Goal: Task Accomplishment & Management: Manage account settings

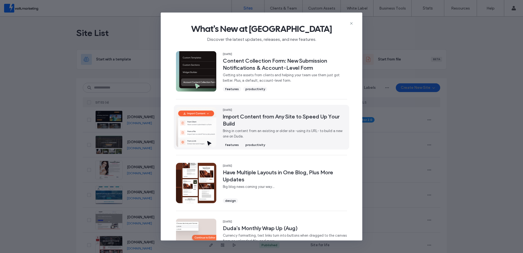
click at [260, 117] on span "Import Content from Any Site to Speed Up Your Build" at bounding box center [285, 120] width 124 height 14
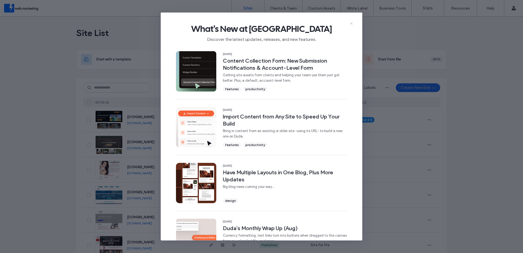
click at [351, 23] on use at bounding box center [351, 23] width 2 height 2
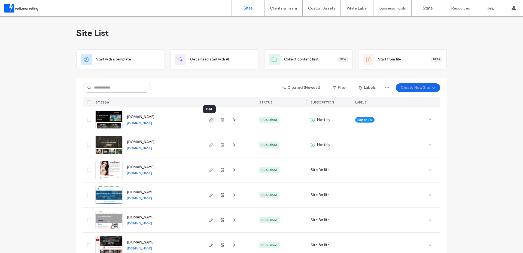
click at [210, 118] on icon "button" at bounding box center [211, 120] width 4 height 4
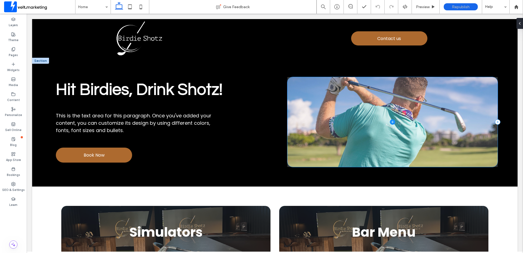
click at [357, 113] on span at bounding box center [392, 122] width 210 height 90
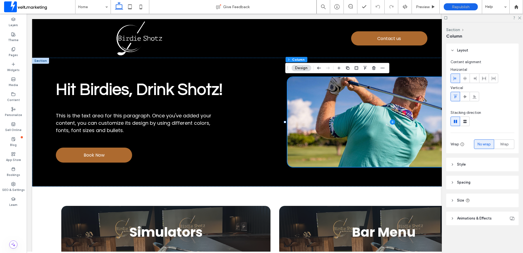
click at [462, 221] on span "Animations & Effects" at bounding box center [474, 218] width 35 height 5
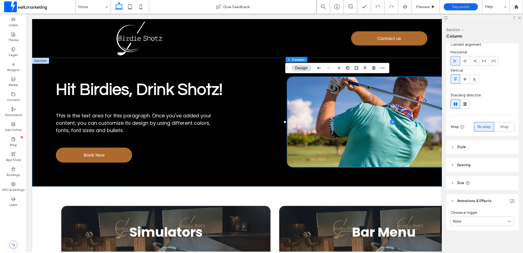
scroll to position [19, 0]
click at [457, 200] on header "Animations & Effects" at bounding box center [482, 200] width 72 height 14
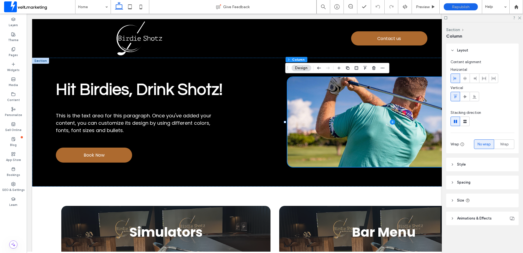
scroll to position [0, 0]
click at [302, 69] on button "Design" at bounding box center [302, 68] width 20 height 7
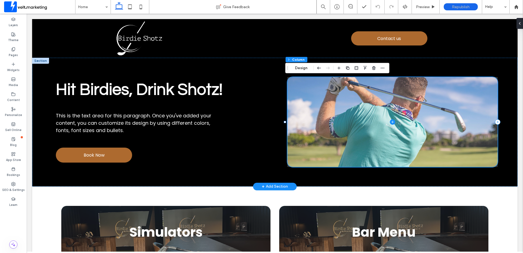
click at [320, 108] on span at bounding box center [392, 122] width 210 height 90
click at [429, 125] on span at bounding box center [392, 122] width 210 height 90
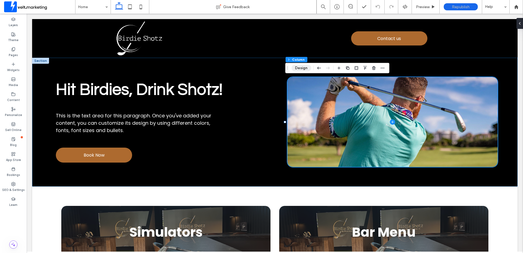
click at [299, 71] on button "Design" at bounding box center [302, 68] width 20 height 7
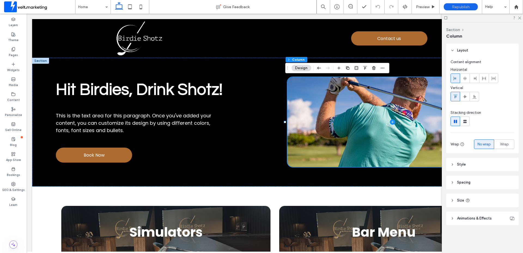
click at [460, 219] on span "Animations & Effects" at bounding box center [474, 218] width 35 height 5
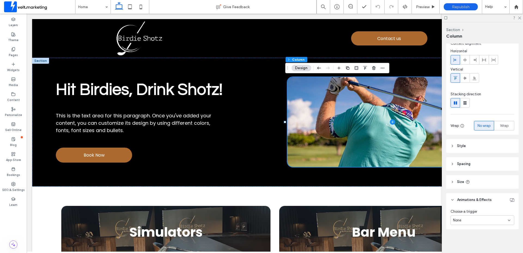
scroll to position [19, 0]
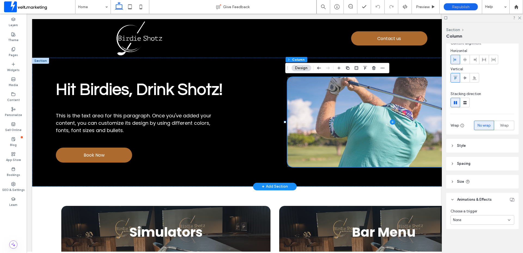
click at [350, 129] on span at bounding box center [392, 122] width 210 height 90
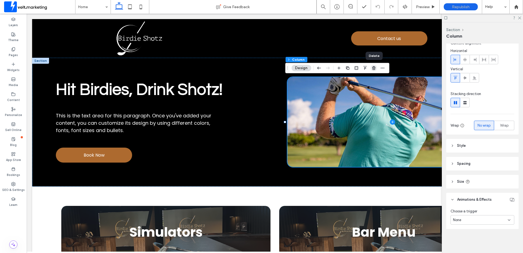
drag, startPoint x: 348, startPoint y: 62, endPoint x: 373, endPoint y: 68, distance: 26.0
click at [373, 68] on icon "button" at bounding box center [374, 68] width 4 height 4
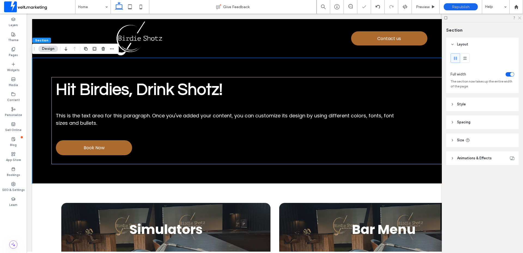
click at [520, 18] on use at bounding box center [519, 18] width 3 height 3
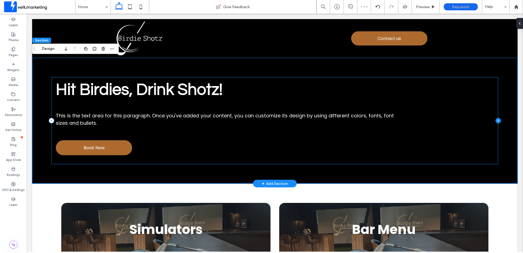
click at [496, 120] on icon at bounding box center [498, 120] width 5 height 5
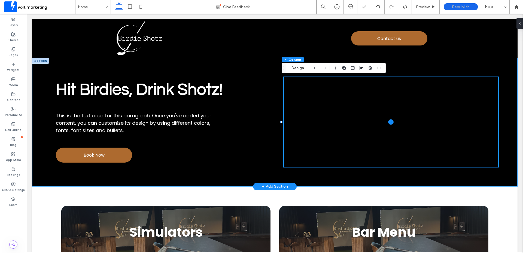
click at [266, 105] on div "Hit Birdies, Drink Shotz! This is the text area for this paragraph. Once you've…" at bounding box center [275, 122] width 486 height 129
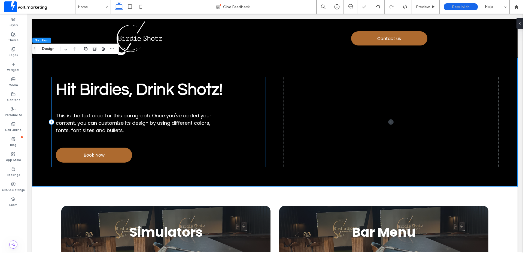
click at [262, 114] on div "Hit Birdies, Drink Shotz! This is the text area for this paragraph. Once you've…" at bounding box center [159, 122] width 214 height 90
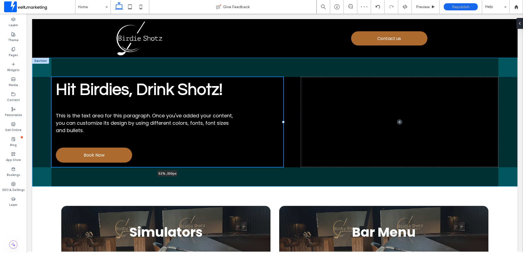
drag, startPoint x: 265, startPoint y: 122, endPoint x: 284, endPoint y: 121, distance: 19.4
click at [284, 121] on div "Hit Birdies, Drink Shotz! This is the text area for this paragraph. Once you've…" at bounding box center [275, 122] width 486 height 129
type input "**"
type input "*****"
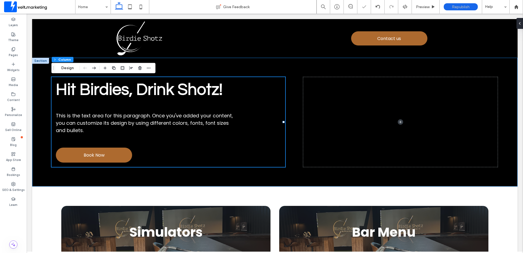
click at [294, 118] on div "Hit Birdies, Drink Shotz! This is the text area for this paragraph. Once you've…" at bounding box center [275, 122] width 486 height 129
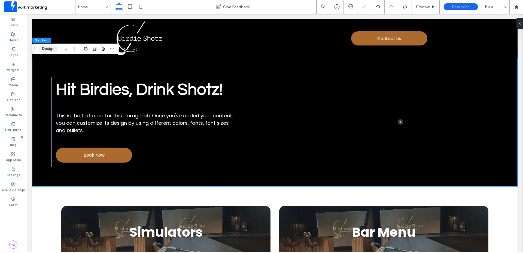
click at [47, 50] on button "Design" at bounding box center [48, 49] width 20 height 7
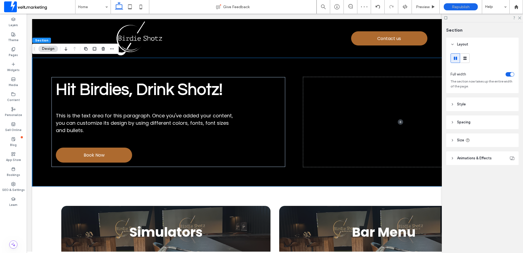
click at [465, 122] on span "Spacing" at bounding box center [463, 122] width 13 height 5
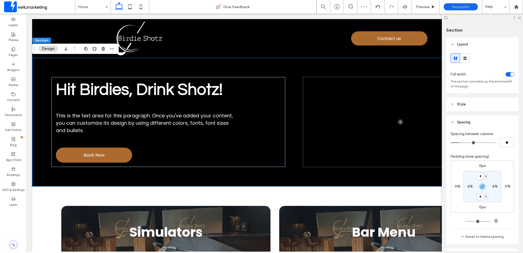
type input "*"
type input "**"
type input "*"
type input "**"
type input "*"
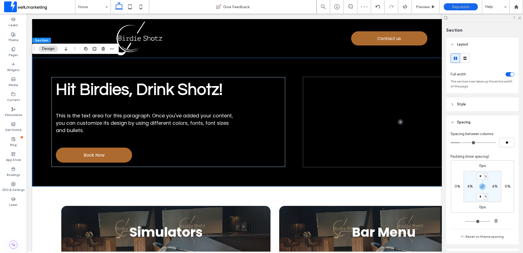
type input "**"
type input "*"
type input "**"
type input "*"
type input "**"
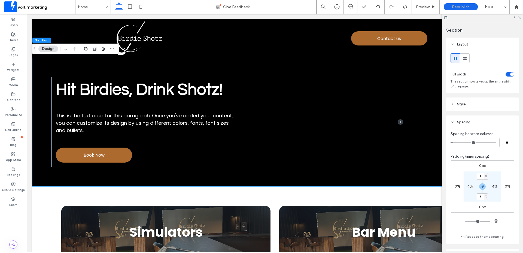
drag, startPoint x: 461, startPoint y: 142, endPoint x: 454, endPoint y: 143, distance: 6.9
type input "*"
click at [454, 143] on input "range" at bounding box center [474, 143] width 46 height 1
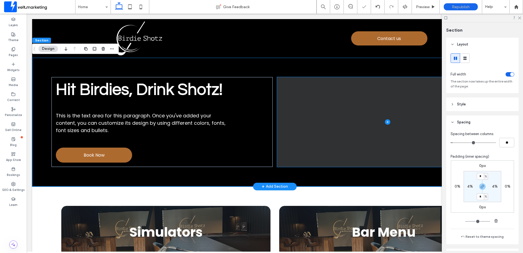
click at [331, 132] on span at bounding box center [387, 122] width 221 height 90
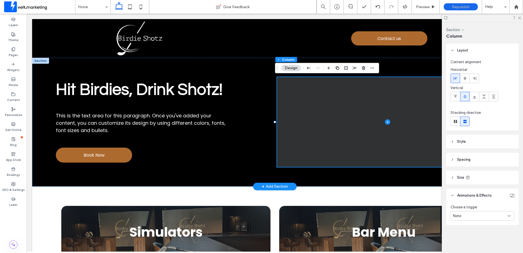
click at [337, 105] on span at bounding box center [387, 122] width 221 height 90
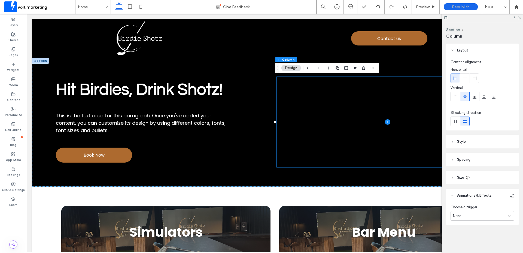
click at [465, 143] on span "Style" at bounding box center [461, 141] width 9 height 5
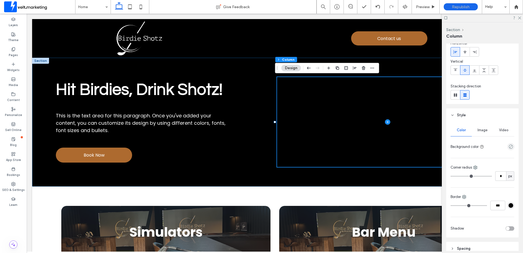
scroll to position [27, 0]
click at [482, 131] on span "Image" at bounding box center [483, 129] width 10 height 4
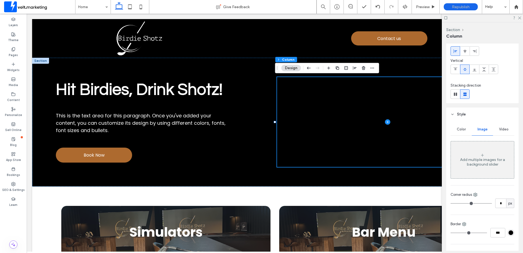
click at [484, 153] on div "Add multiple images for a background slider" at bounding box center [482, 160] width 63 height 36
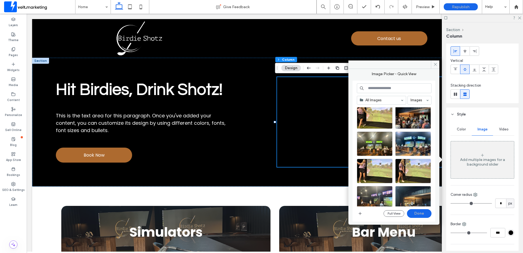
scroll to position [808, 0]
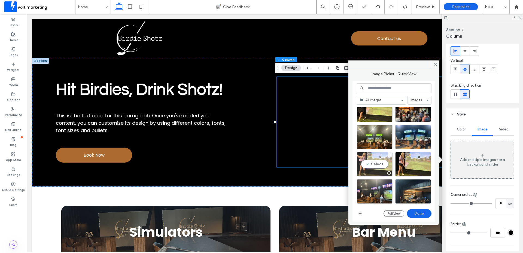
click at [376, 162] on div "Select" at bounding box center [375, 164] width 36 height 25
click at [423, 214] on button "Done" at bounding box center [419, 213] width 25 height 9
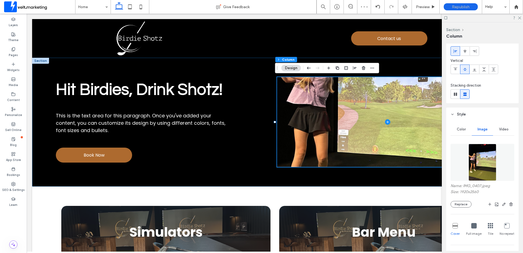
click at [480, 164] on img at bounding box center [483, 162] width 28 height 37
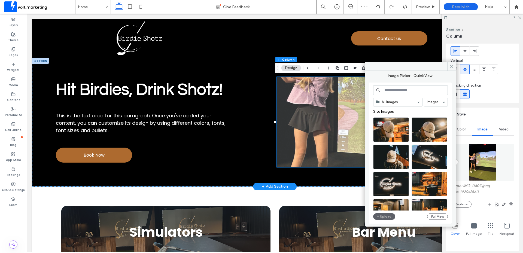
click at [330, 115] on span at bounding box center [387, 122] width 221 height 90
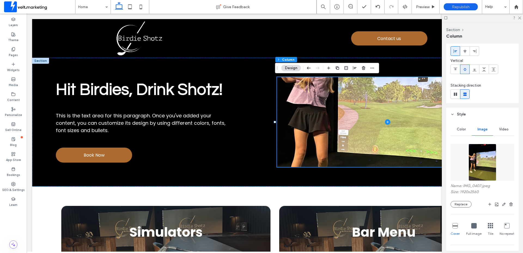
click at [472, 224] on icon at bounding box center [473, 225] width 5 height 5
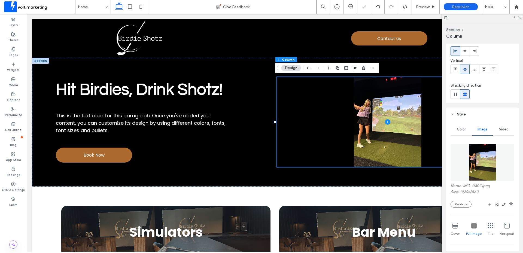
click at [455, 227] on icon at bounding box center [455, 225] width 5 height 5
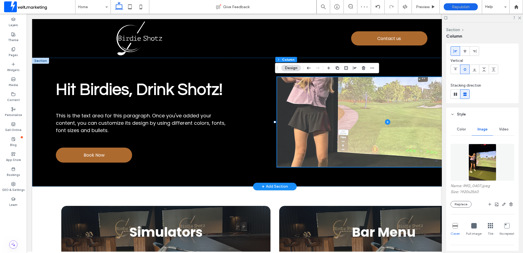
click at [366, 144] on span at bounding box center [387, 122] width 221 height 90
click at [369, 143] on span at bounding box center [387, 122] width 221 height 90
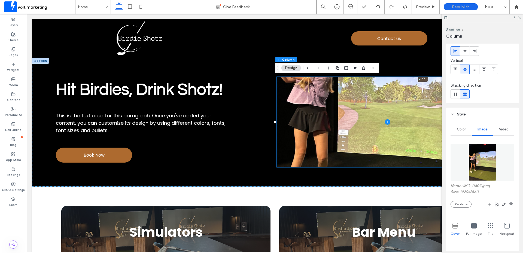
click at [292, 68] on button "Design" at bounding box center [291, 68] width 20 height 7
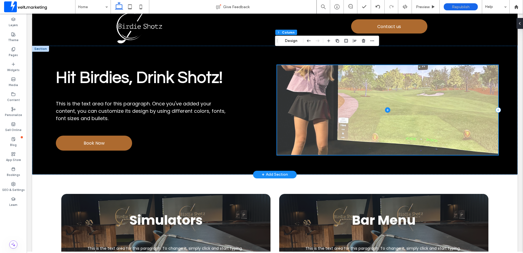
scroll to position [0, 0]
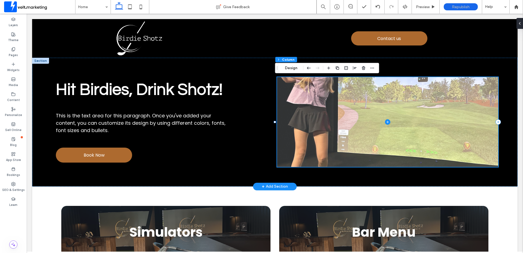
click at [370, 151] on span at bounding box center [387, 122] width 221 height 90
click at [370, 147] on span at bounding box center [387, 122] width 221 height 90
click at [356, 139] on span at bounding box center [387, 122] width 221 height 90
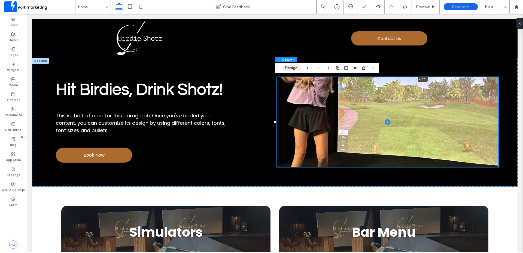
click at [295, 67] on button "Design" at bounding box center [291, 68] width 20 height 7
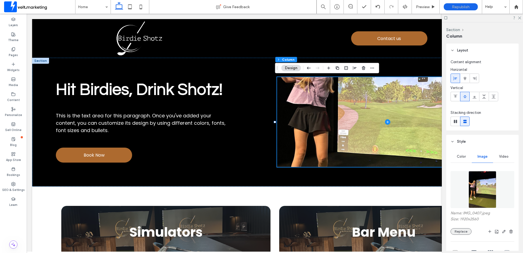
click at [465, 231] on button "Replace" at bounding box center [461, 231] width 21 height 7
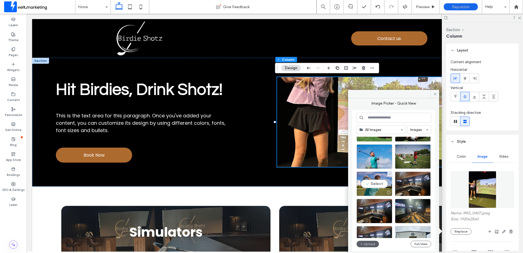
scroll to position [1079, 0]
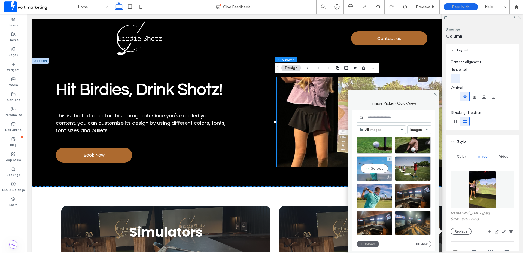
click at [375, 170] on div "Select" at bounding box center [375, 168] width 36 height 25
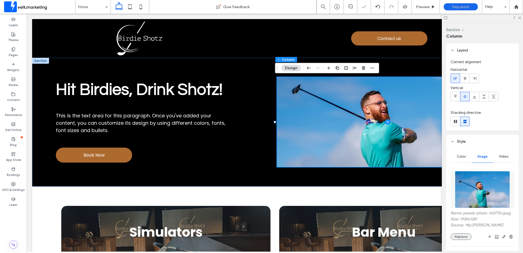
click at [461, 236] on button "Replace" at bounding box center [461, 237] width 21 height 7
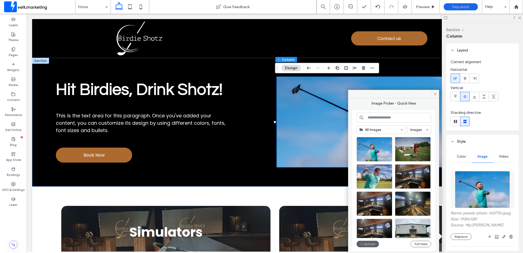
scroll to position [1133, 0]
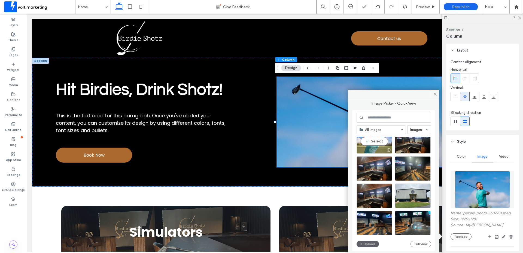
click at [374, 143] on div "Select" at bounding box center [375, 141] width 36 height 25
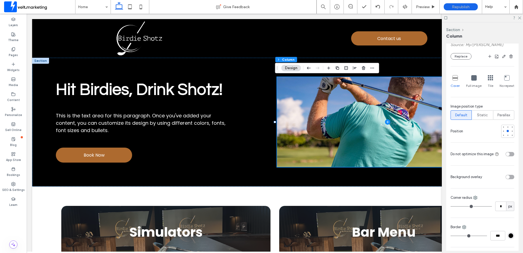
scroll to position [218, 0]
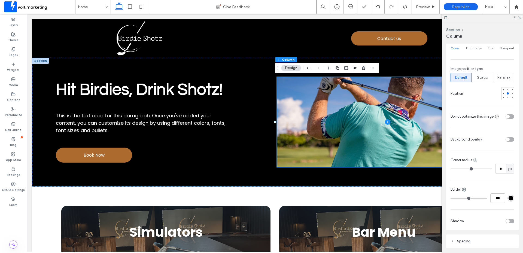
click at [476, 162] on icon at bounding box center [475, 160] width 4 height 4
click at [487, 179] on span "All corners" at bounding box center [493, 176] width 16 height 5
type input "*"
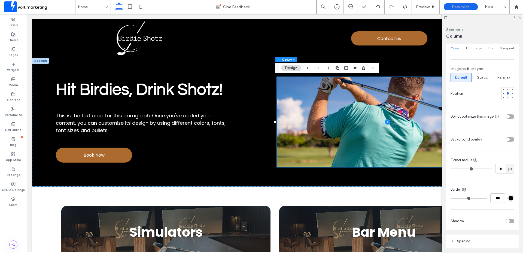
type input "*"
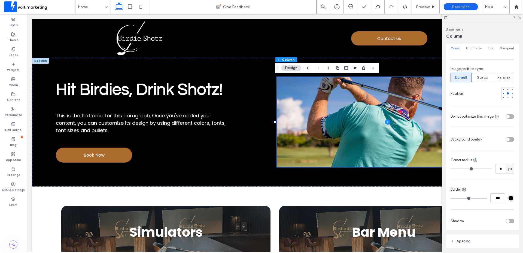
click at [455, 169] on input "range" at bounding box center [471, 169] width 41 height 1
type input "*"
click at [455, 169] on input "range" at bounding box center [471, 169] width 41 height 1
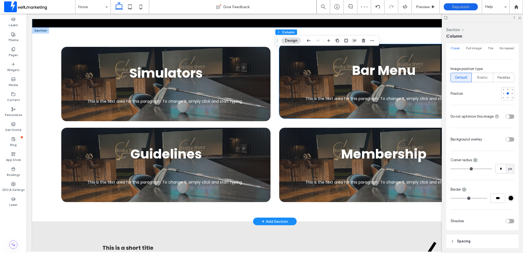
scroll to position [164, 0]
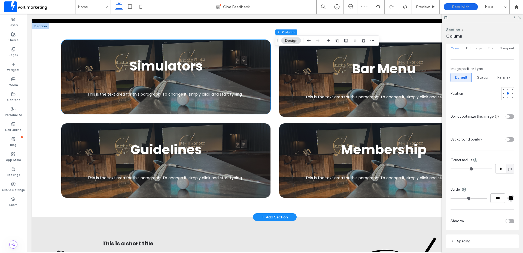
click at [245, 77] on div "Simulators This is the text area for this paragraph. To change it, simply click…" at bounding box center [165, 77] width 209 height 74
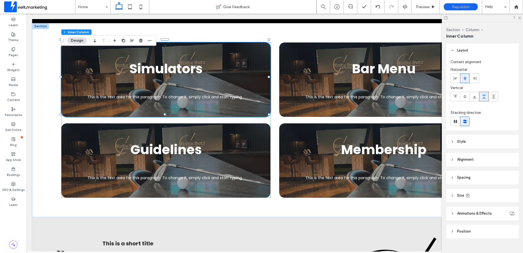
click at [458, 140] on span "Style" at bounding box center [461, 141] width 9 height 5
click at [482, 158] on span "Image" at bounding box center [483, 157] width 10 height 4
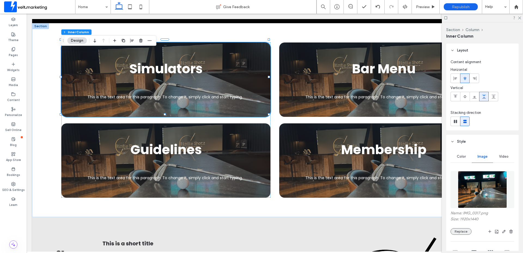
click at [461, 232] on button "Replace" at bounding box center [461, 231] width 21 height 7
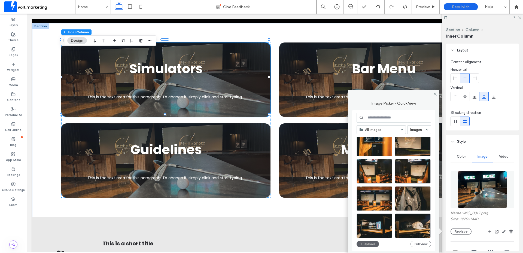
scroll to position [234, 0]
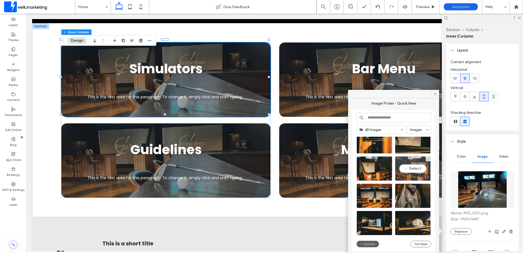
click at [412, 169] on div "Select" at bounding box center [413, 168] width 36 height 25
type input "**"
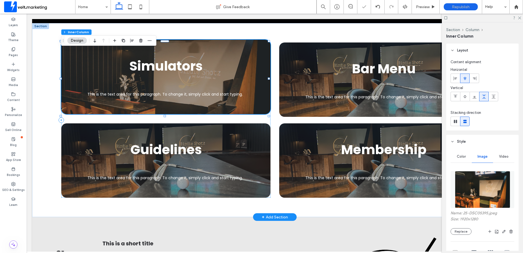
click at [257, 71] on div "Simulators This is the text area for this paragraph. To change it, simply click…" at bounding box center [165, 77] width 209 height 74
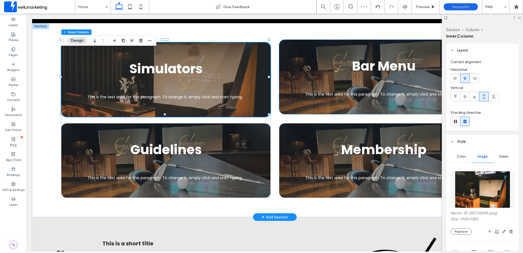
click at [294, 78] on div "Bar Menu This is the text area for this paragraph. To change it, simply click a…" at bounding box center [383, 77] width 209 height 74
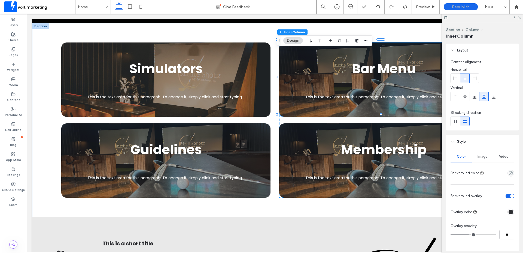
click at [483, 158] on span "Image" at bounding box center [483, 157] width 10 height 4
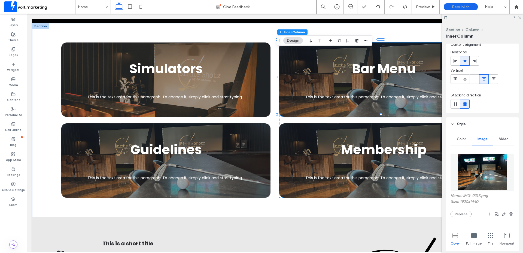
scroll to position [55, 0]
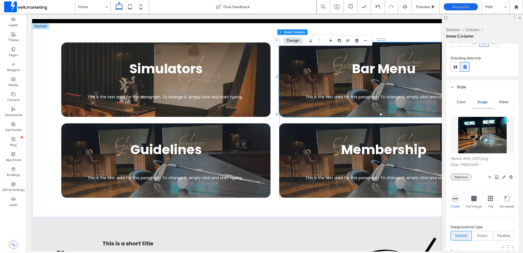
click at [460, 176] on button "Replace" at bounding box center [461, 177] width 21 height 7
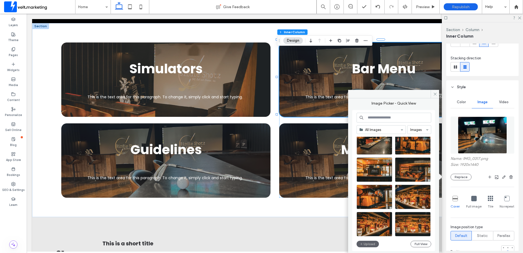
scroll to position [370, 0]
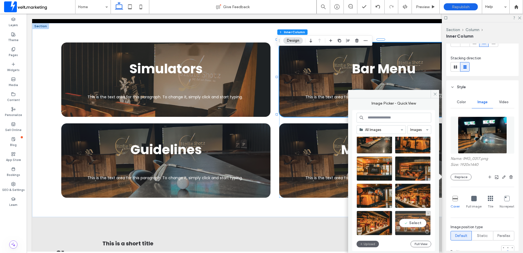
click at [412, 221] on div "Select" at bounding box center [413, 223] width 36 height 25
type input "**"
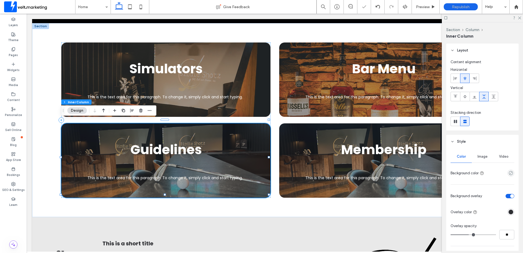
type input "**"
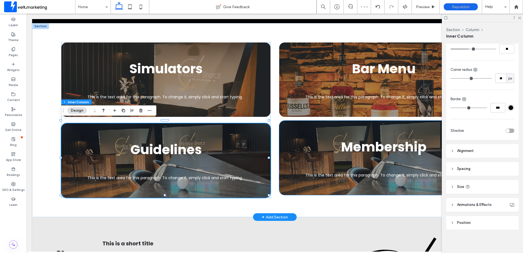
scroll to position [186, 0]
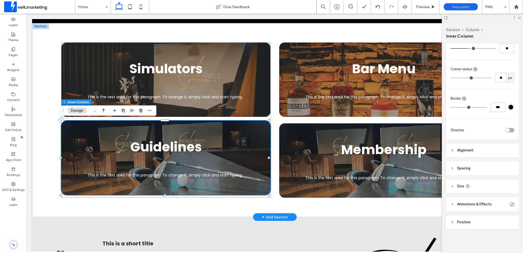
click at [255, 139] on div "Guidelines This is the text area for this paragraph. To change it, simply click…" at bounding box center [165, 158] width 209 height 74
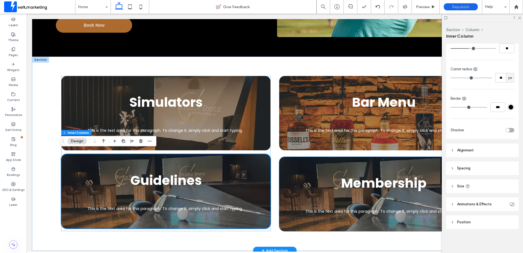
scroll to position [136, 0]
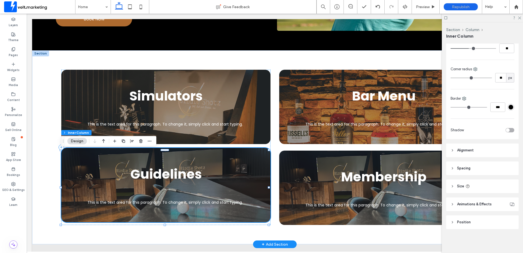
click at [251, 178] on h4 "Guidelines" at bounding box center [165, 175] width 175 height 20
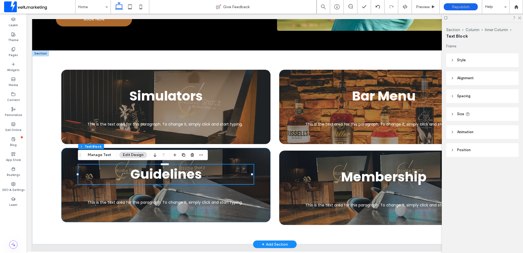
click at [256, 162] on div "Guidelines This is the text area for this paragraph. To change it, simply click…" at bounding box center [165, 185] width 209 height 74
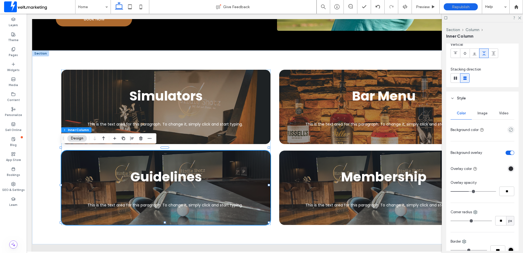
scroll to position [55, 0]
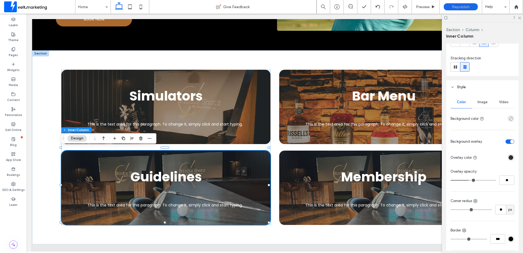
click at [483, 102] on span "Image" at bounding box center [483, 102] width 10 height 4
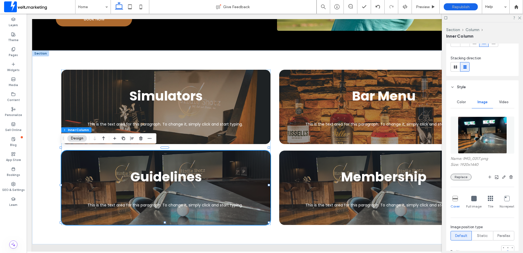
click at [463, 178] on button "Replace" at bounding box center [461, 177] width 21 height 7
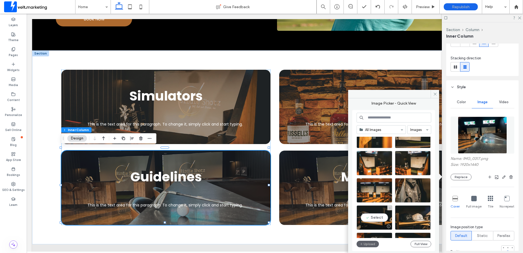
scroll to position [234, 0]
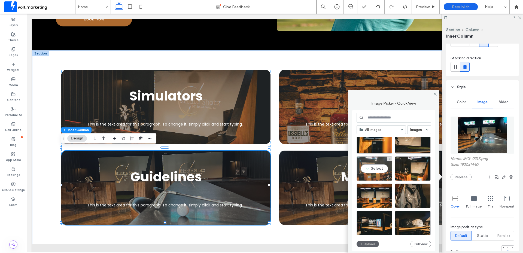
click at [381, 169] on div "Select" at bounding box center [375, 168] width 36 height 25
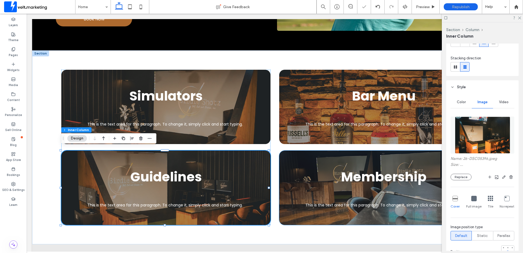
type input "**"
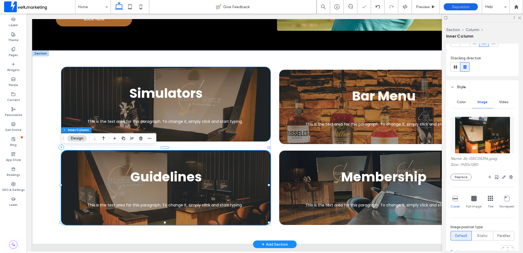
click at [251, 90] on h4 "Simulators" at bounding box center [165, 94] width 175 height 20
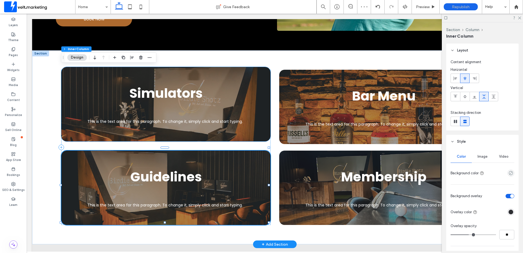
type input "**"
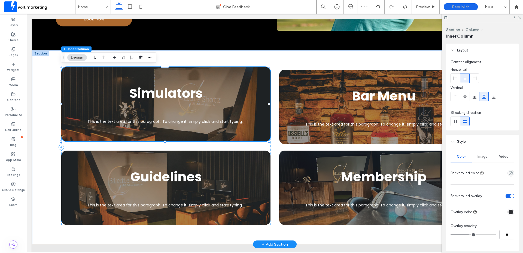
click at [251, 93] on h4 "Simulators" at bounding box center [165, 94] width 175 height 20
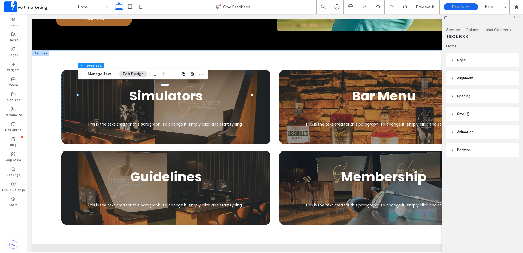
click at [133, 73] on button "Edit Design" at bounding box center [133, 74] width 28 height 7
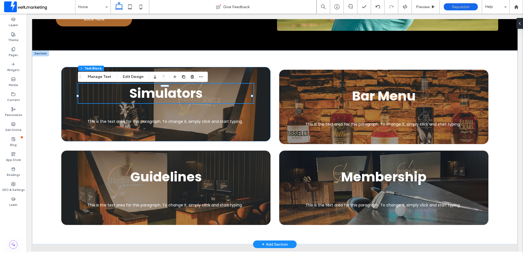
click at [267, 119] on div "Simulators This is the text area for this paragraph. To change it, simply click…" at bounding box center [165, 104] width 209 height 74
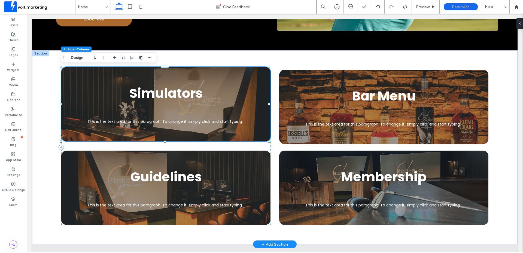
click at [260, 116] on div "Simulators This is the text area for this paragraph. To change it, simply click…" at bounding box center [165, 104] width 209 height 74
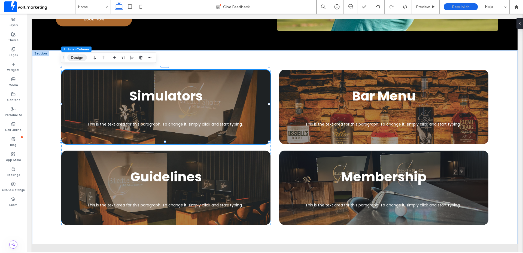
click at [79, 57] on button "Design" at bounding box center [77, 58] width 20 height 7
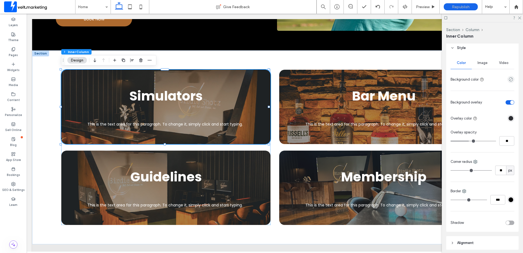
scroll to position [109, 0]
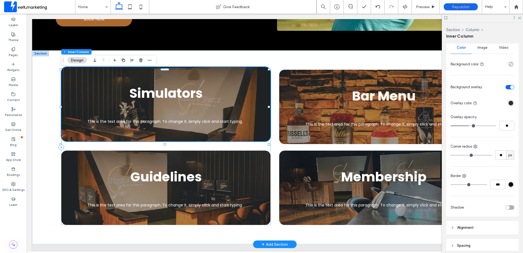
click at [251, 103] on div "Simulators This is the text area for this paragraph. To change it, simply click…" at bounding box center [165, 104] width 209 height 74
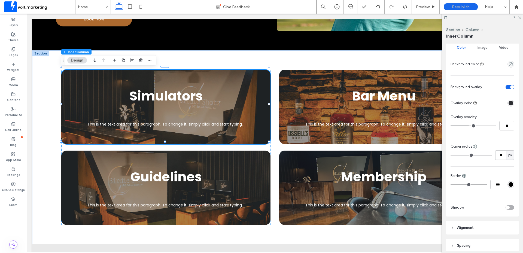
click at [484, 49] on span "Image" at bounding box center [483, 48] width 10 height 4
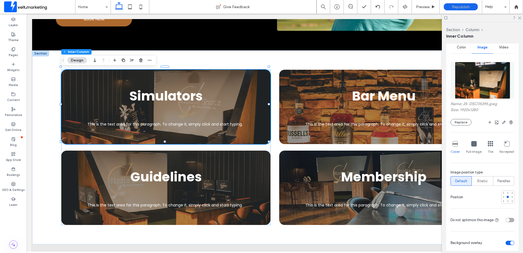
scroll to position [55, 0]
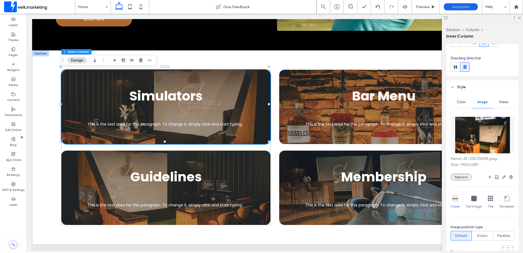
click at [464, 179] on button "Replace" at bounding box center [461, 177] width 21 height 7
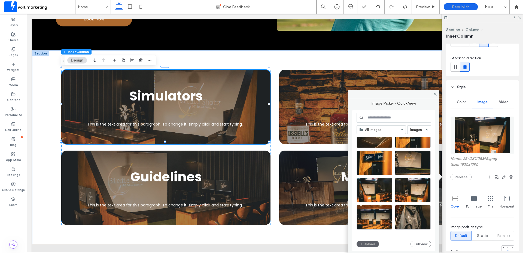
scroll to position [234, 0]
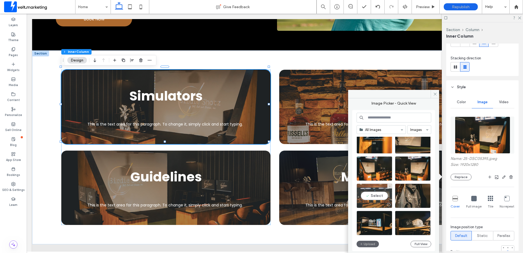
click at [383, 198] on div "Select" at bounding box center [375, 196] width 36 height 25
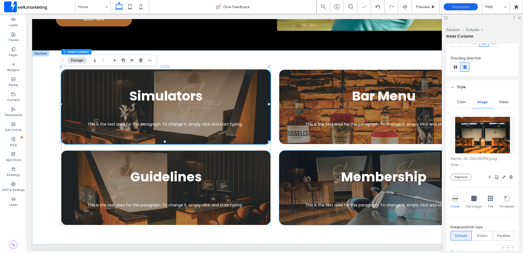
type input "**"
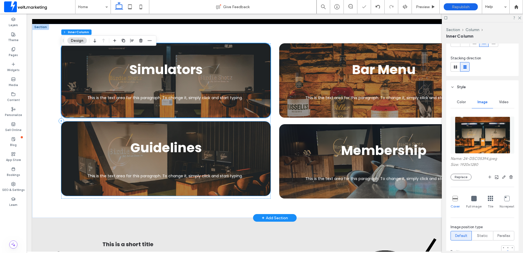
scroll to position [164, 0]
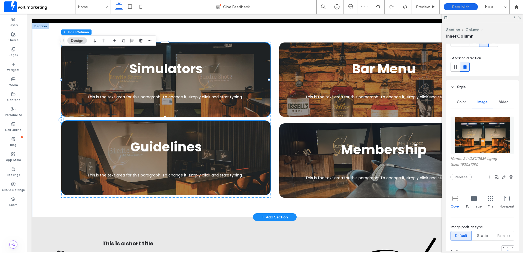
click at [253, 162] on div "Guidelines This is the text area for this paragraph. To change it, simply click…" at bounding box center [165, 158] width 209 height 74
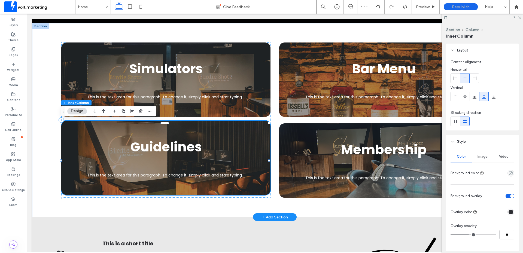
click at [252, 159] on div "Guidelines This is the text area for this paragraph. To change it, simply click…" at bounding box center [165, 158] width 209 height 74
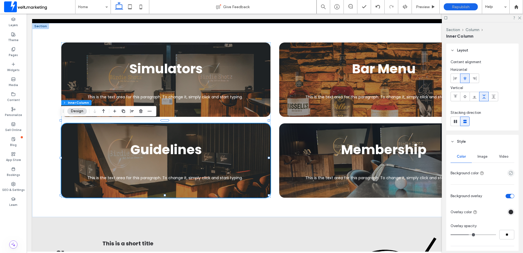
click at [480, 156] on span "Image" at bounding box center [483, 157] width 10 height 4
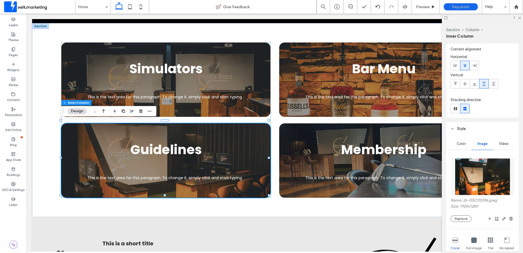
scroll to position [82, 0]
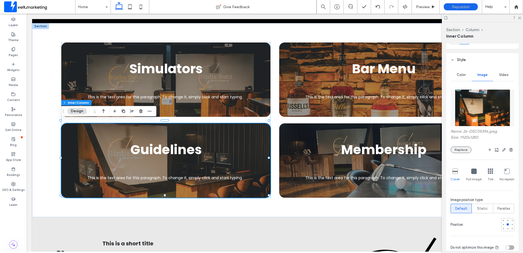
click at [461, 151] on button "Replace" at bounding box center [461, 150] width 21 height 7
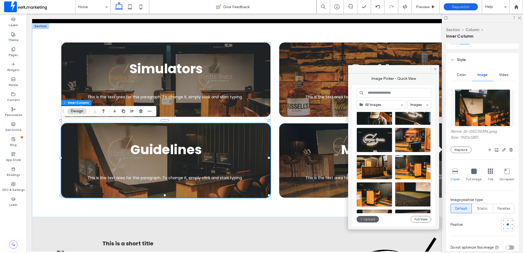
scroll to position [55, 0]
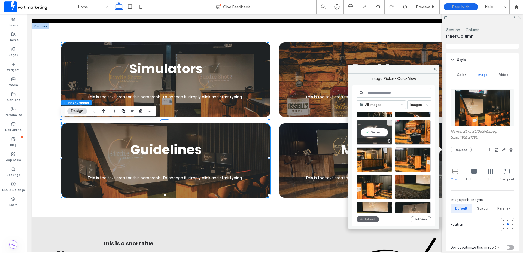
click at [380, 134] on div "Select" at bounding box center [375, 132] width 36 height 25
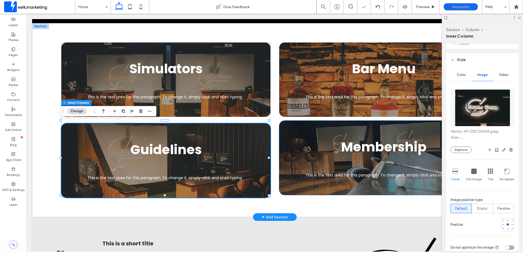
type input "**"
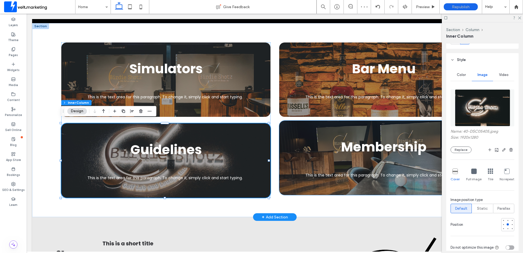
click at [338, 184] on div "Membership This is the text area for this paragraph. To change it, simply click…" at bounding box center [383, 158] width 209 height 74
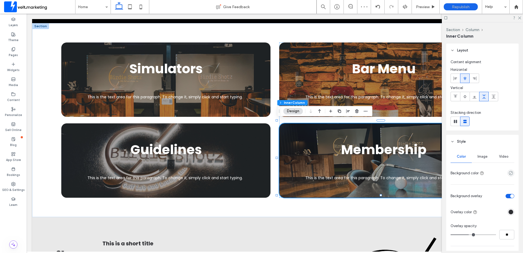
click at [479, 157] on span "Image" at bounding box center [483, 157] width 10 height 4
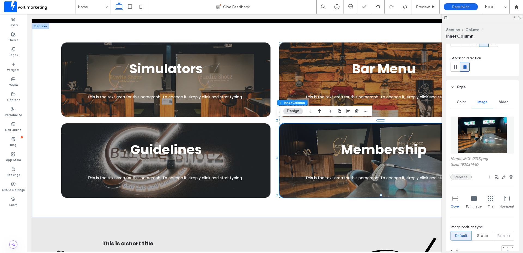
click at [464, 178] on button "Replace" at bounding box center [461, 177] width 21 height 7
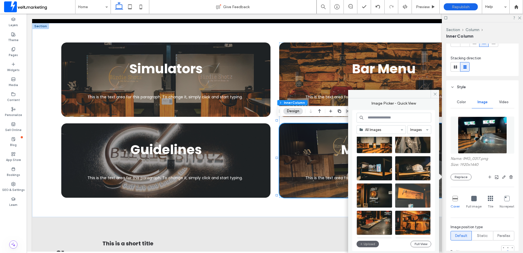
scroll to position [288, 0]
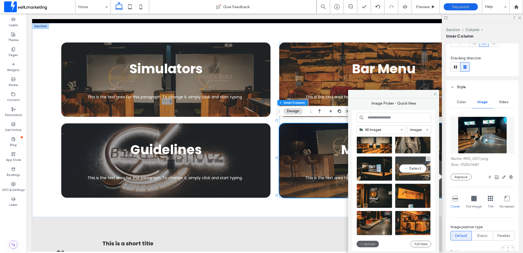
click at [419, 167] on div "Select" at bounding box center [413, 168] width 36 height 25
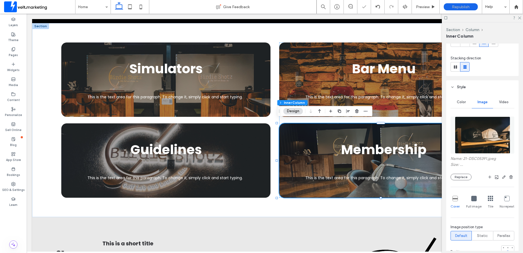
type input "**"
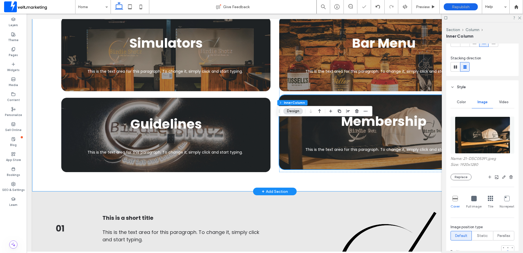
scroll to position [218, 0]
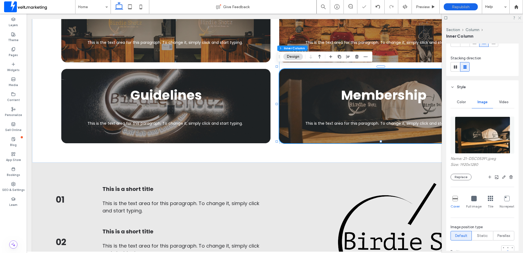
click at [521, 17] on use at bounding box center [519, 18] width 3 height 3
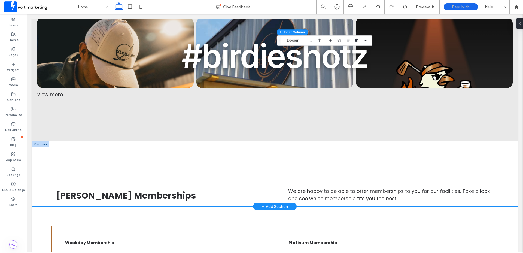
scroll to position [600, 0]
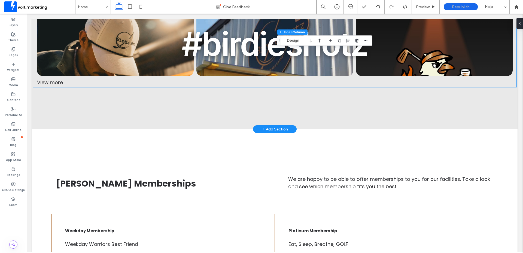
click at [60, 82] on div "View more" at bounding box center [274, 82] width 481 height 7
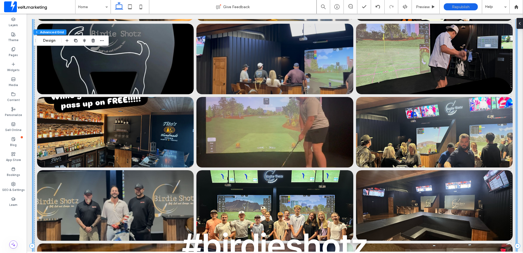
scroll to position [581, 0]
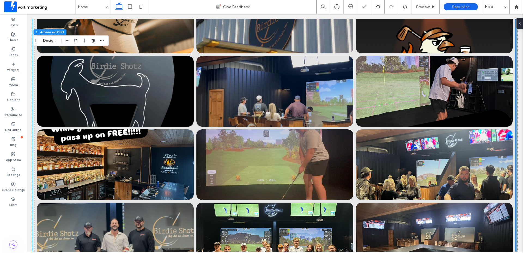
click at [254, 113] on link at bounding box center [275, 91] width 166 height 75
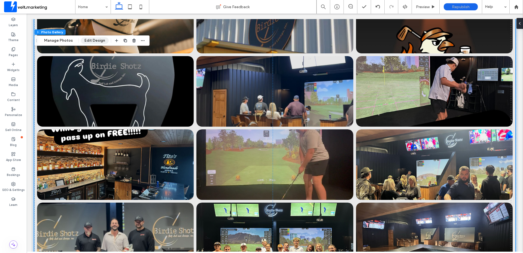
click at [90, 40] on button "Edit Design" at bounding box center [95, 40] width 28 height 7
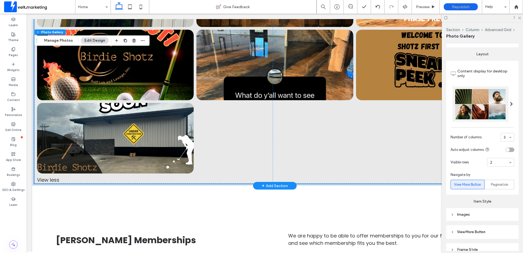
scroll to position [990, 0]
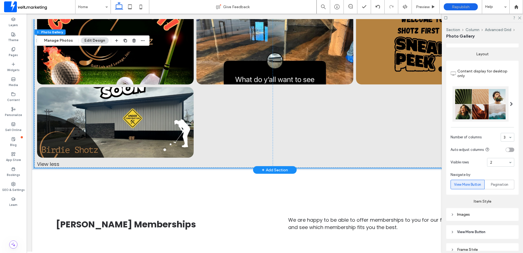
click at [49, 164] on div "View less" at bounding box center [274, 164] width 481 height 7
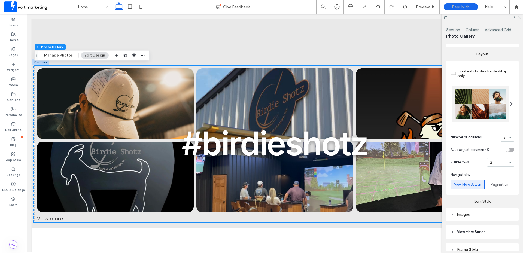
scroll to position [109, 0]
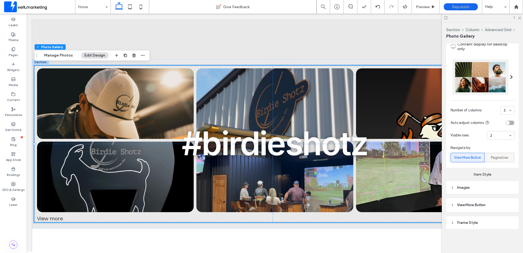
click at [499, 160] on span "Pagination" at bounding box center [499, 157] width 17 height 5
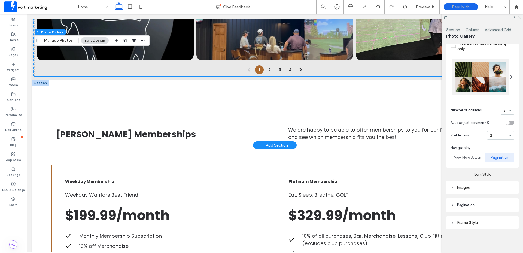
scroll to position [600, 0]
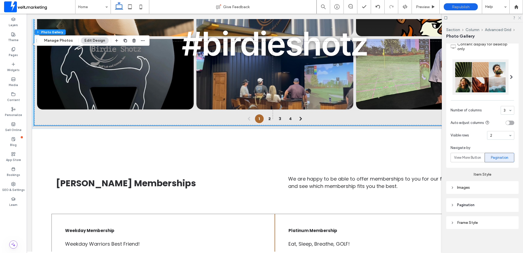
click at [519, 19] on icon at bounding box center [520, 18] width 4 height 4
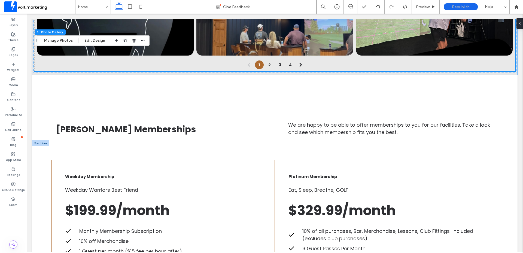
scroll to position [654, 0]
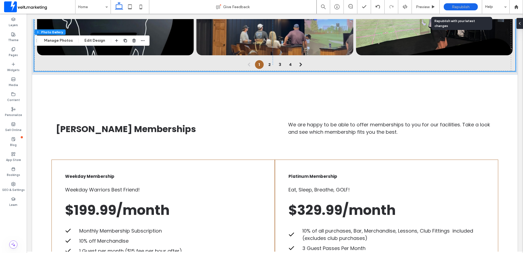
click at [460, 5] on span "Republish" at bounding box center [461, 7] width 18 height 5
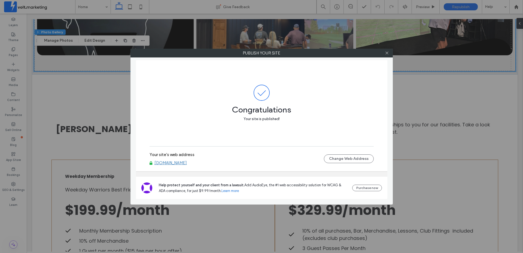
click at [186, 163] on link "[DOMAIN_NAME]" at bounding box center [171, 163] width 32 height 5
click at [386, 53] on icon at bounding box center [387, 53] width 4 height 4
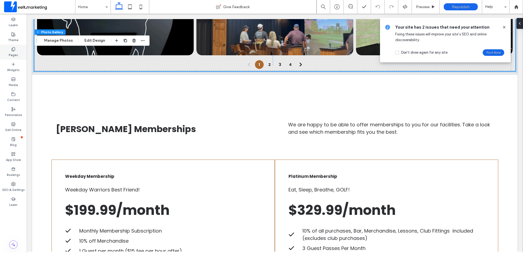
click at [10, 53] on label "Pages" at bounding box center [13, 55] width 9 height 6
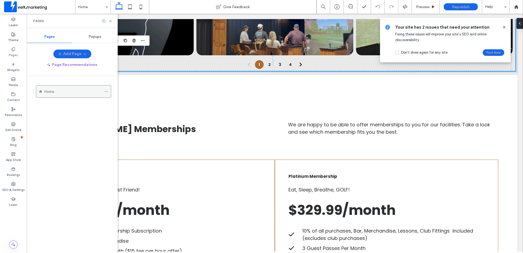
click at [108, 92] on div at bounding box center [107, 91] width 7 height 8
click at [105, 90] on icon at bounding box center [106, 92] width 4 height 4
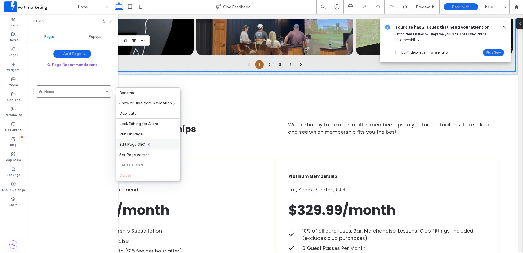
click at [132, 144] on span "Edit Page SEO" at bounding box center [132, 144] width 26 height 5
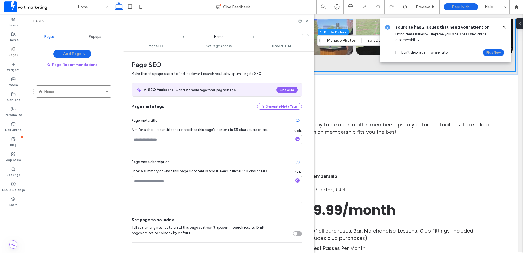
click at [168, 138] on input at bounding box center [217, 140] width 170 height 10
type input "**********"
click at [296, 182] on icon "button" at bounding box center [298, 181] width 4 height 4
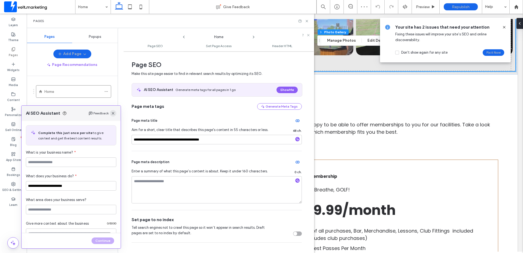
click at [115, 113] on span "button" at bounding box center [113, 113] width 7 height 7
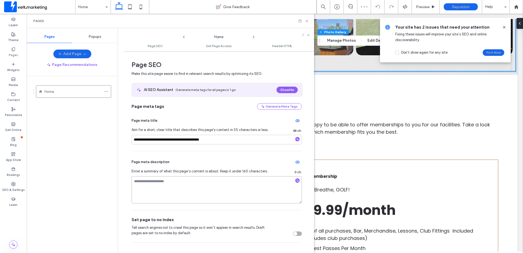
click at [163, 184] on textarea at bounding box center [217, 189] width 170 height 27
type textarea "*"
click at [164, 184] on textarea "**********" at bounding box center [217, 189] width 170 height 27
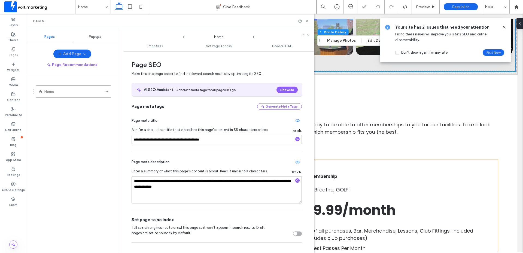
type textarea "**********"
click at [281, 184] on textarea "**********" at bounding box center [215, 189] width 167 height 27
click at [296, 180] on icon "button" at bounding box center [298, 181] width 4 height 4
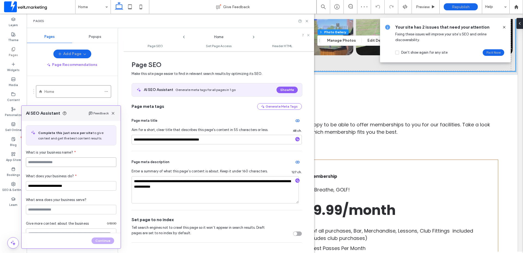
click at [84, 164] on input at bounding box center [71, 163] width 90 height 10
click at [115, 114] on span "button" at bounding box center [113, 113] width 7 height 7
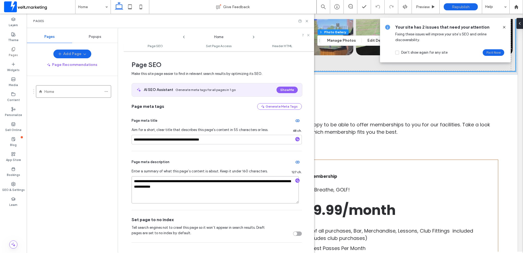
click at [178, 190] on textarea "**********" at bounding box center [215, 189] width 167 height 27
paste textarea "*********"
type textarea "**********"
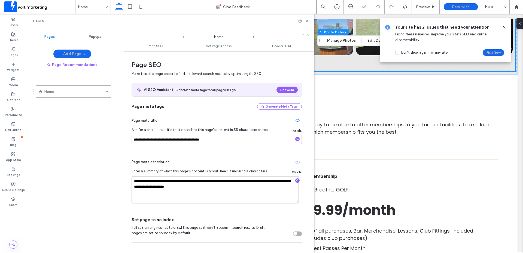
click at [151, 181] on textarea "**********" at bounding box center [215, 189] width 167 height 27
click at [211, 187] on textarea "**********" at bounding box center [215, 189] width 167 height 27
click at [306, 137] on div "**********" at bounding box center [218, 152] width 191 height 196
click at [213, 119] on div "Page meta title" at bounding box center [217, 120] width 170 height 9
drag, startPoint x: 307, startPoint y: 19, endPoint x: 281, endPoint y: 5, distance: 29.1
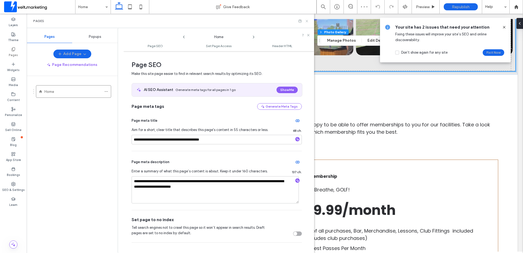
click at [307, 19] on icon at bounding box center [307, 21] width 4 height 4
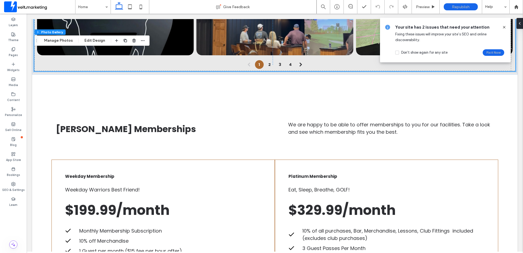
drag, startPoint x: 504, startPoint y: 26, endPoint x: 474, endPoint y: 11, distance: 33.4
click at [504, 26] on icon at bounding box center [504, 27] width 4 height 4
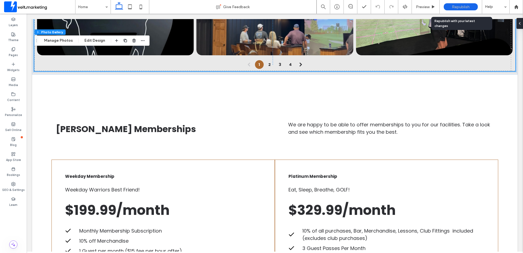
click at [453, 7] on span "Republish" at bounding box center [461, 7] width 18 height 5
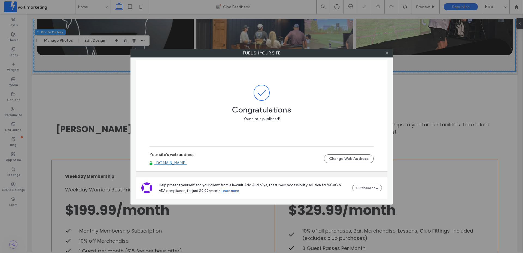
click at [388, 52] on icon at bounding box center [387, 53] width 4 height 4
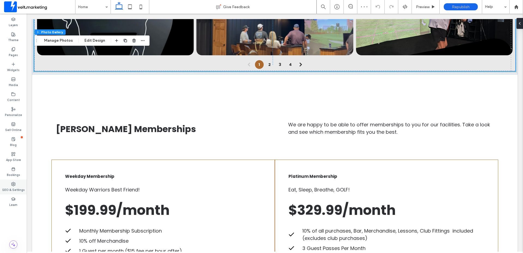
click at [13, 186] on use at bounding box center [13, 184] width 4 height 4
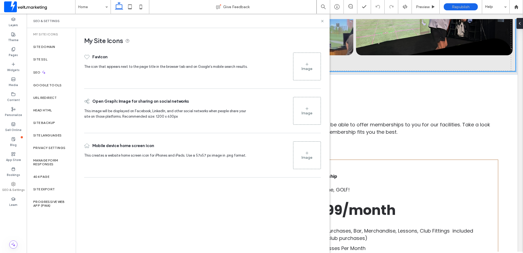
click at [308, 66] on icon at bounding box center [307, 64] width 4 height 4
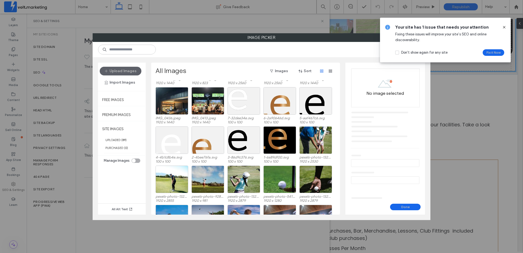
scroll to position [513, 0]
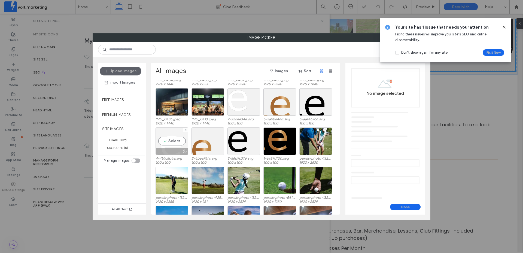
click at [173, 140] on div "Select" at bounding box center [172, 142] width 33 height 28
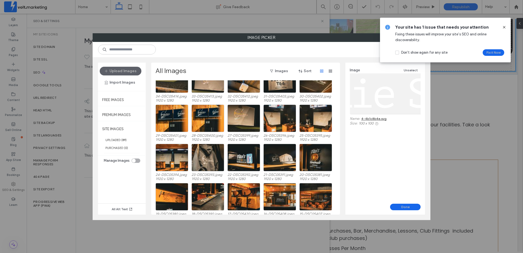
scroll to position [0, 0]
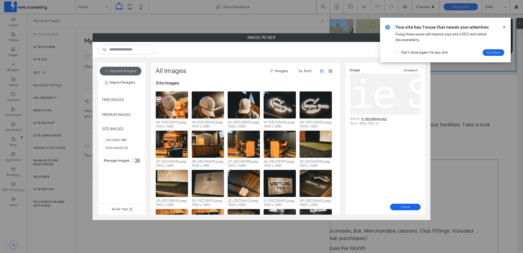
drag, startPoint x: 504, startPoint y: 27, endPoint x: 488, endPoint y: 39, distance: 20.1
click at [504, 27] on icon at bounding box center [504, 27] width 4 height 4
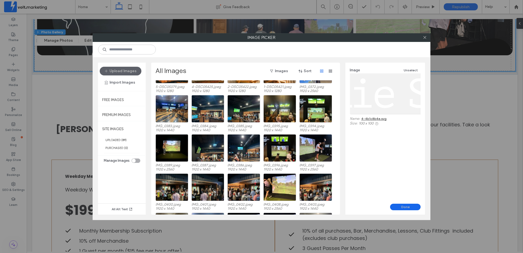
scroll to position [436, 0]
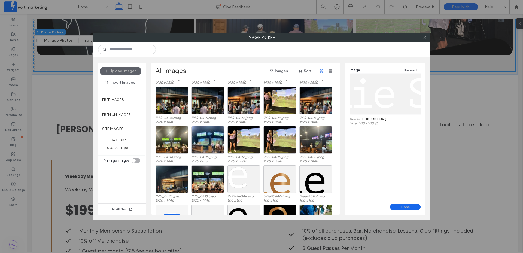
click at [425, 38] on icon at bounding box center [425, 37] width 4 height 4
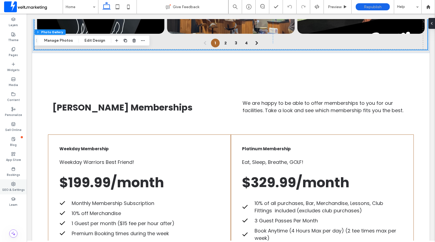
click at [14, 186] on label "SEO & Settings" at bounding box center [13, 189] width 23 height 6
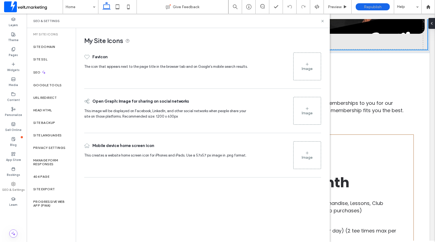
click at [305, 66] on div "Image" at bounding box center [307, 68] width 11 height 5
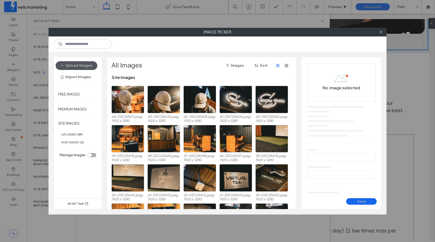
click at [77, 66] on button "Upload Images" at bounding box center [77, 65] width 42 height 9
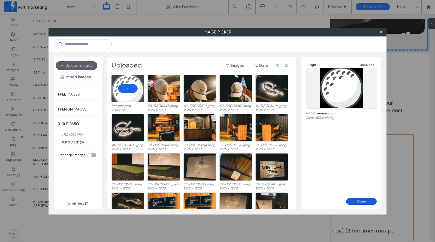
click at [361, 203] on button "Done" at bounding box center [361, 201] width 31 height 7
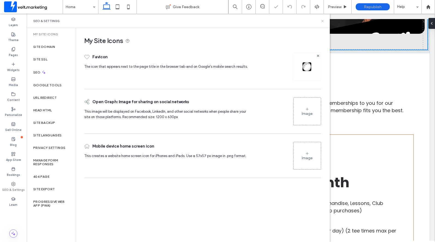
click at [322, 22] on icon at bounding box center [322, 21] width 4 height 4
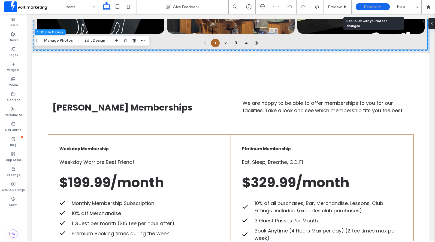
click at [376, 8] on span "Republish" at bounding box center [373, 7] width 18 height 5
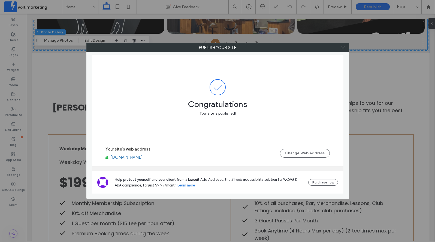
click at [341, 47] on div at bounding box center [343, 48] width 8 height 8
click at [343, 47] on use at bounding box center [342, 47] width 3 height 3
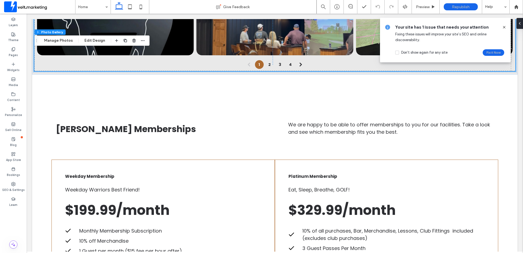
click at [506, 28] on icon at bounding box center [504, 27] width 4 height 4
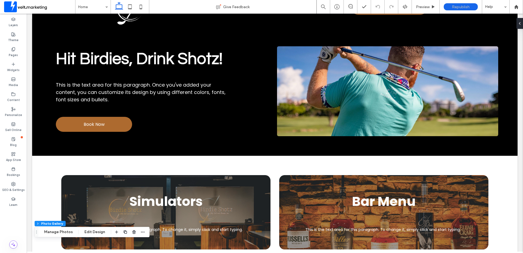
scroll to position [0, 0]
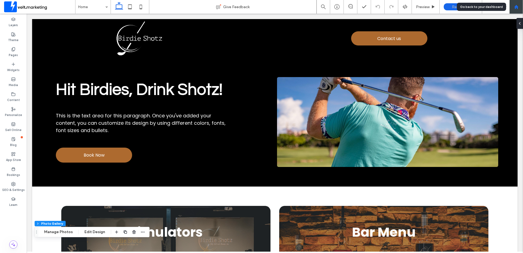
click at [516, 11] on div at bounding box center [517, 7] width 14 height 14
